Goal: Navigation & Orientation: Understand site structure

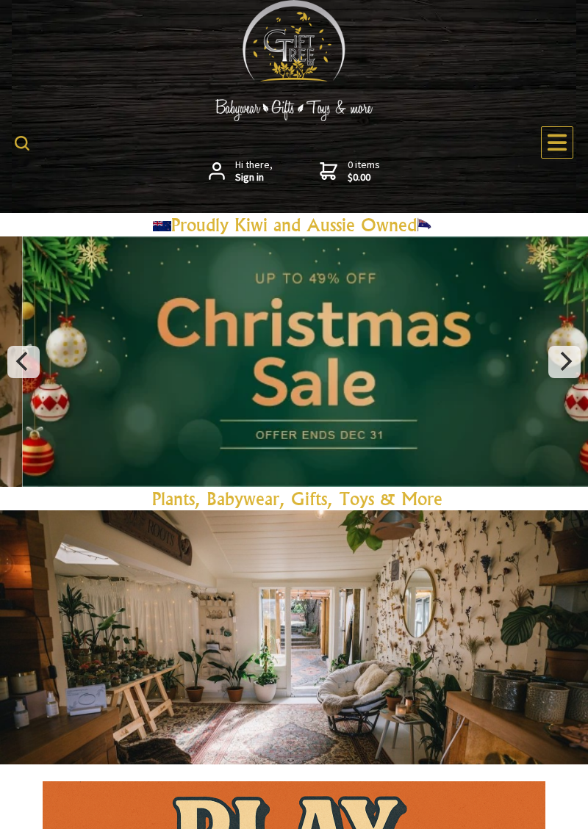
click at [550, 137] on icon at bounding box center [557, 143] width 22 height 22
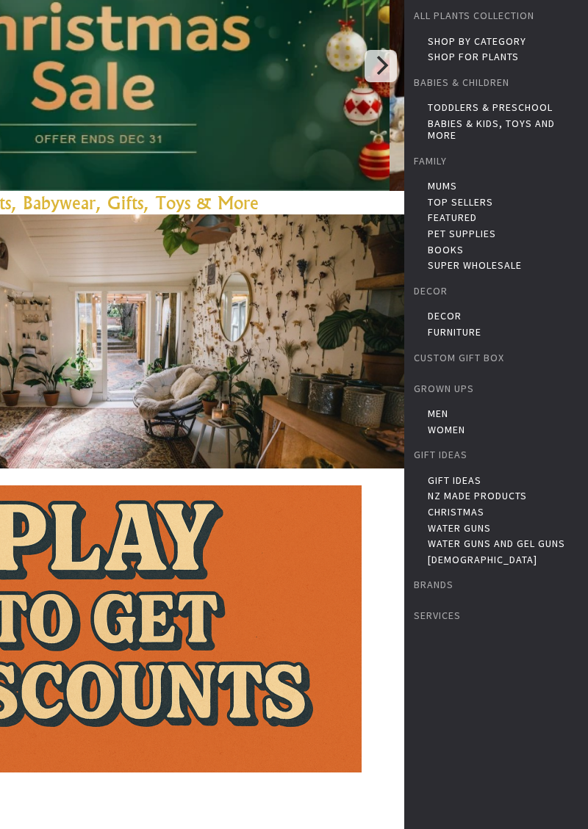
scroll to position [299, 0]
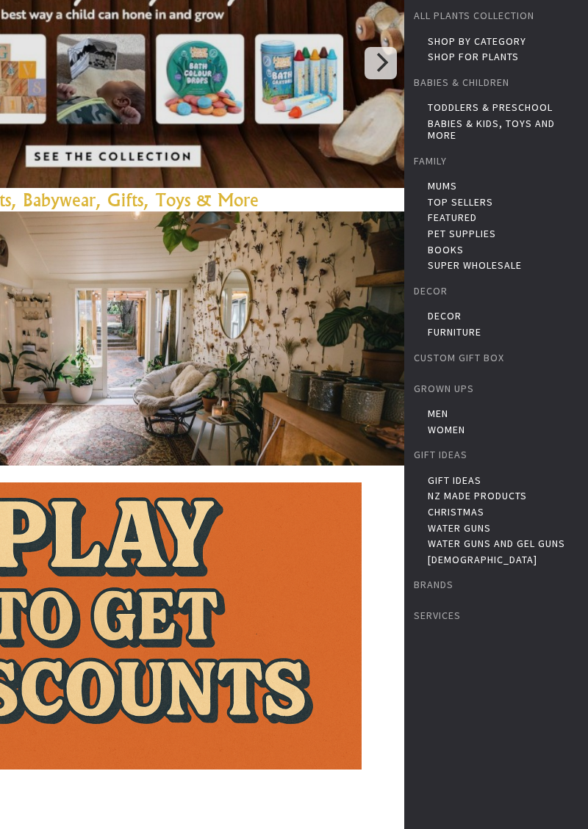
click at [140, 643] on img at bounding box center [110, 626] width 503 height 287
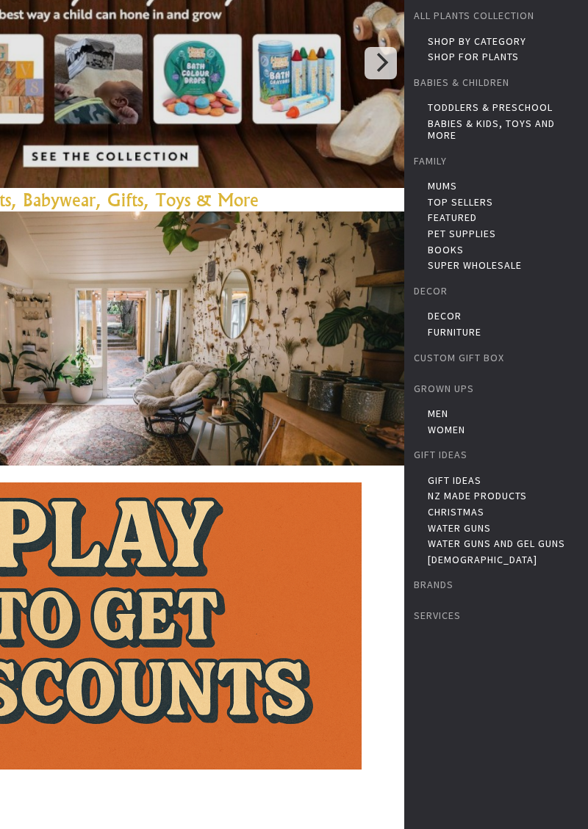
scroll to position [370, 0]
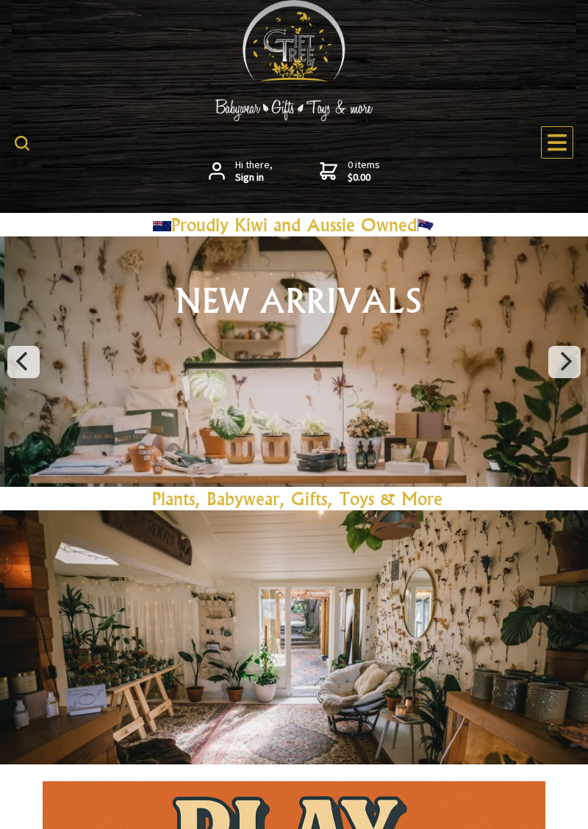
click at [565, 142] on icon at bounding box center [556, 142] width 19 height 17
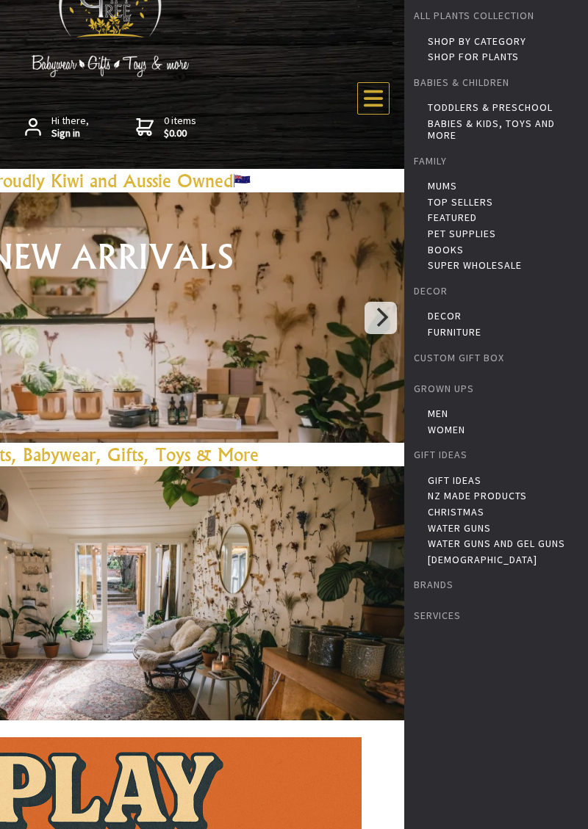
scroll to position [51, 0]
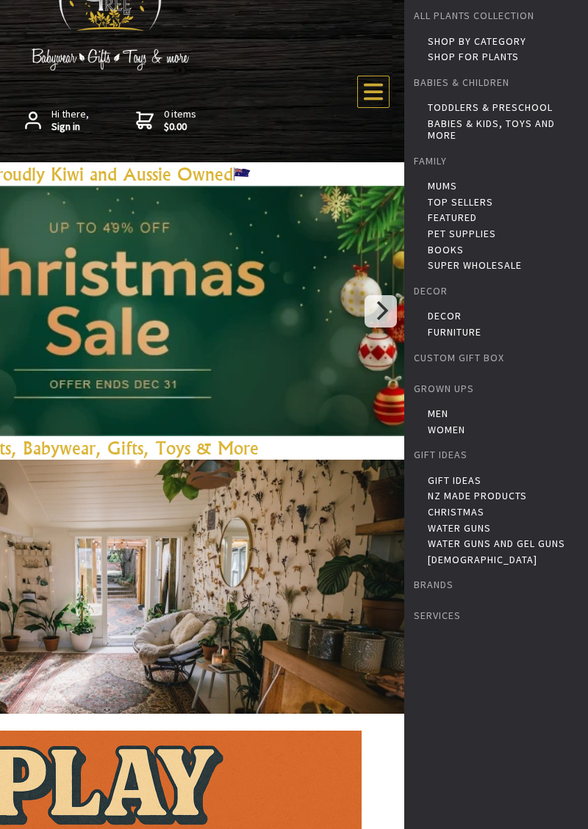
click at [464, 269] on link "Super Wholesale" at bounding box center [506, 265] width 156 height 12
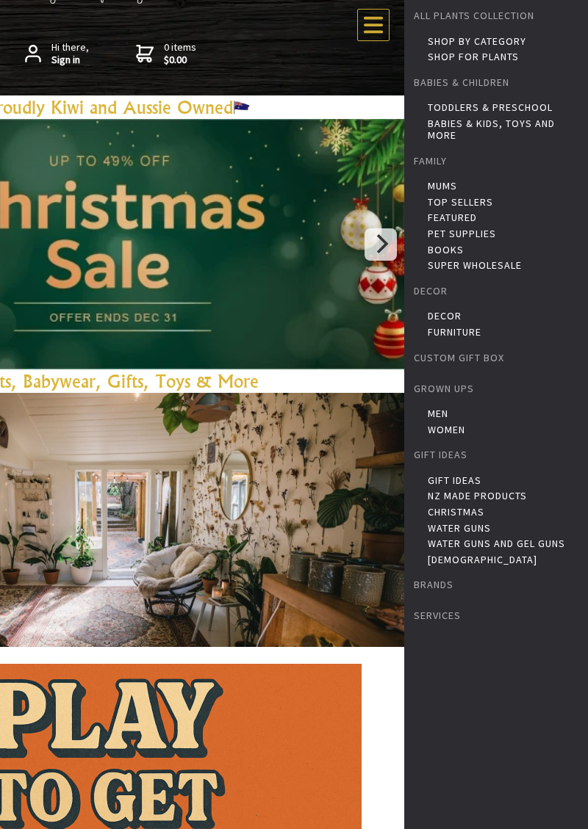
scroll to position [121, 0]
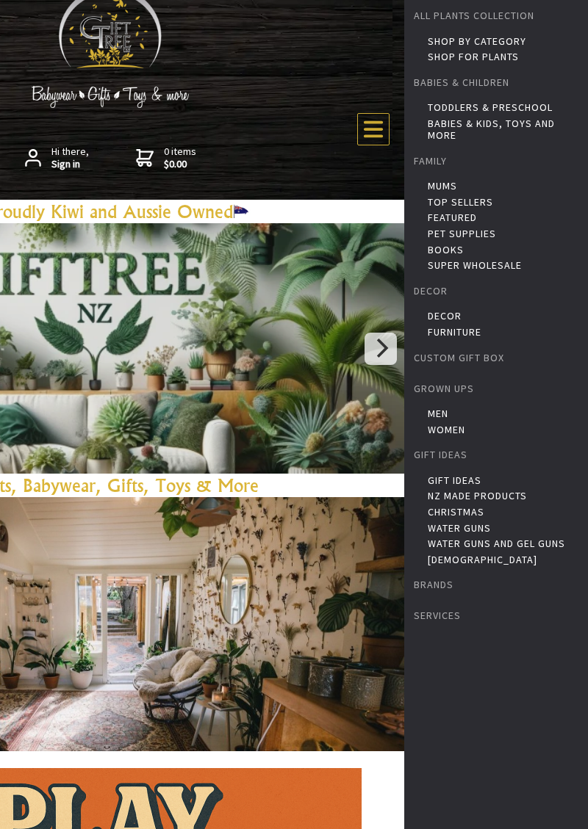
click at [451, 629] on link "Services" at bounding box center [496, 615] width 184 height 31
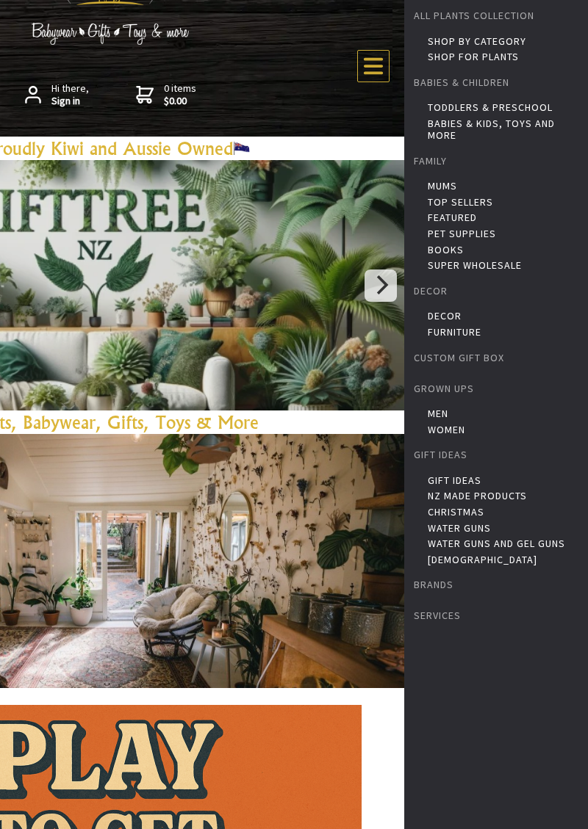
scroll to position [84, 0]
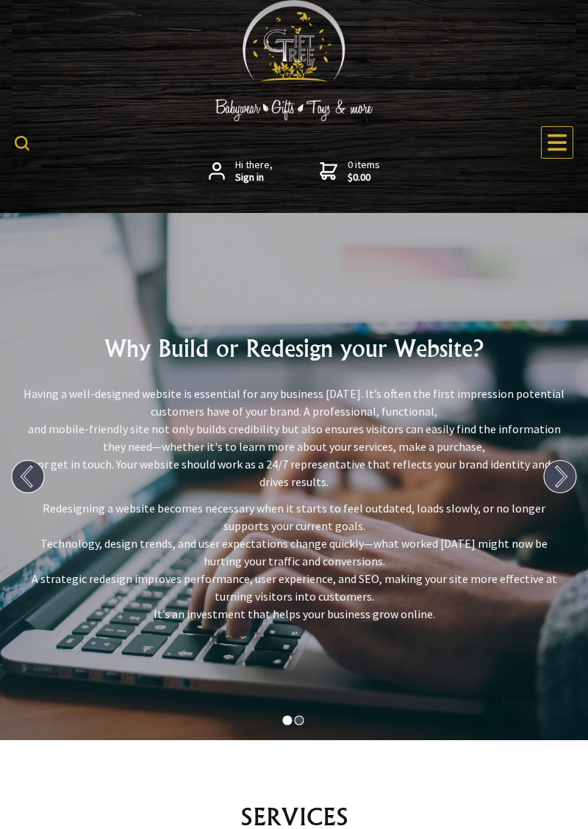
click at [297, 66] on img at bounding box center [293, 41] width 103 height 82
click at [289, 80] on img at bounding box center [293, 41] width 103 height 82
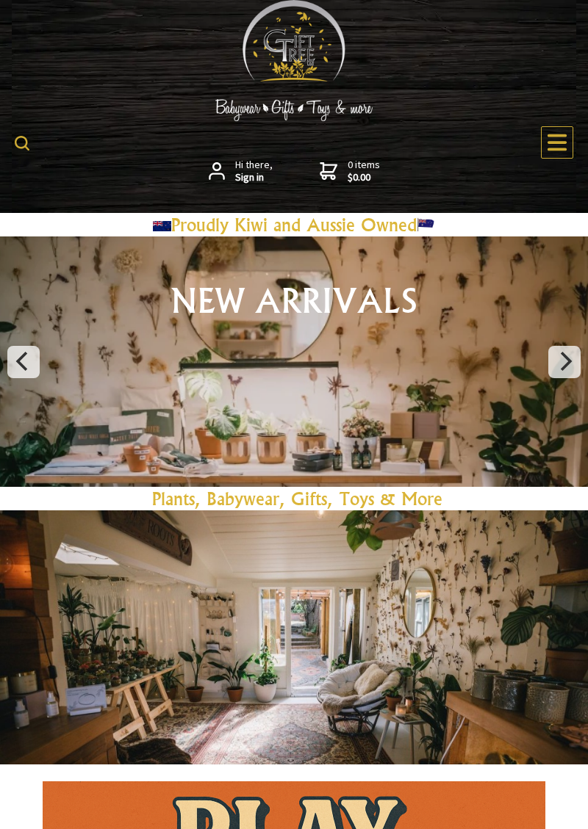
click at [433, 392] on link at bounding box center [294, 362] width 588 height 251
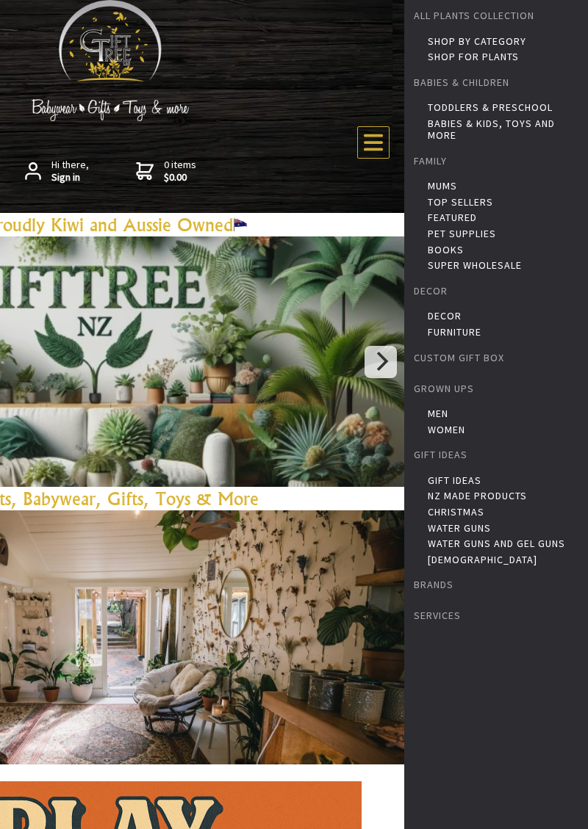
click at [444, 37] on link "Shop by Category" at bounding box center [506, 41] width 156 height 12
